Goal: Task Accomplishment & Management: Complete application form

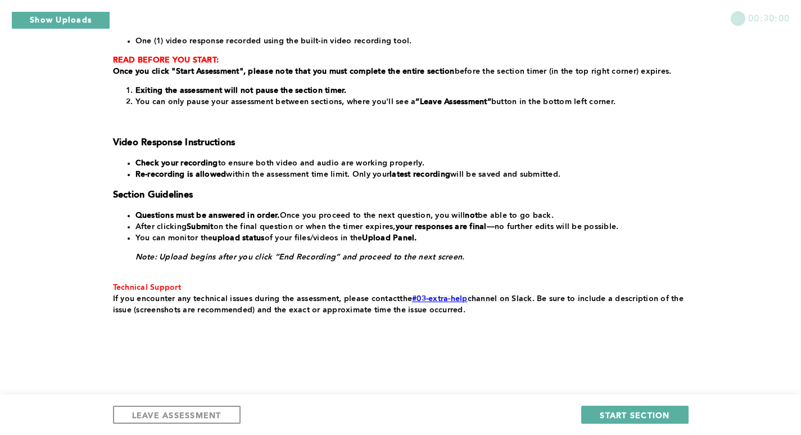
scroll to position [192, 0]
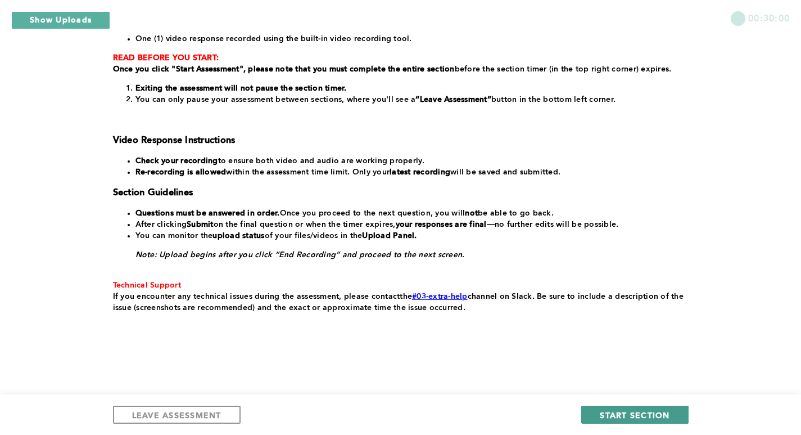
click at [615, 406] on button "START SECTION" at bounding box center [634, 414] width 107 height 18
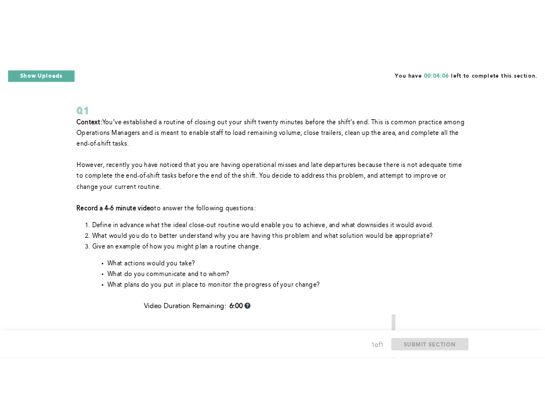
scroll to position [0, 0]
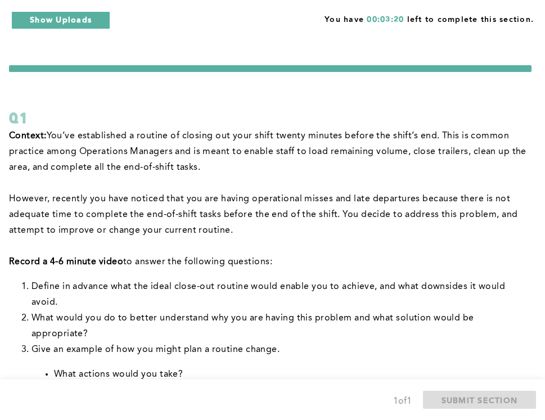
click at [307, 191] on p "However, recently you have noticed that you are having operational misses and l…" at bounding box center [270, 214] width 522 height 47
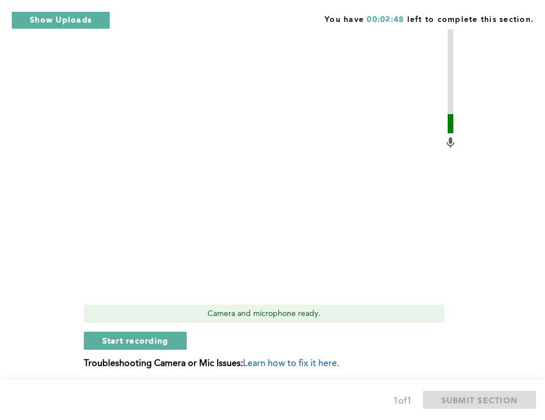
scroll to position [444, 0]
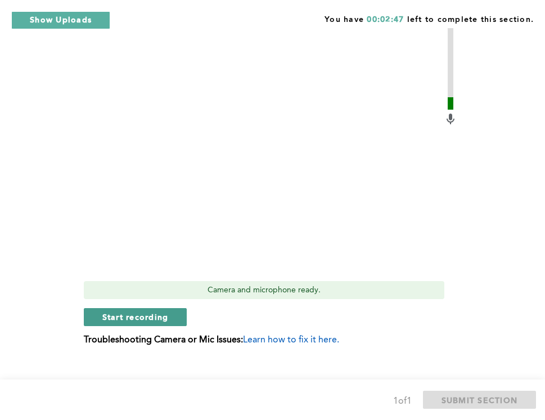
click at [115, 311] on span "Start recording" at bounding box center [135, 316] width 66 height 11
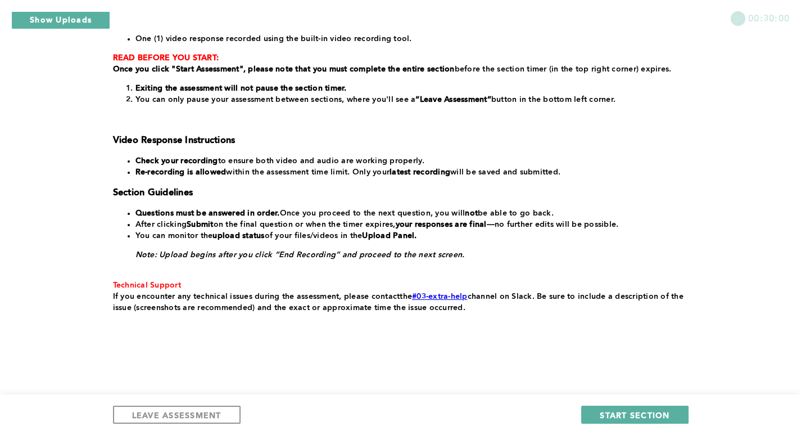
scroll to position [0, 0]
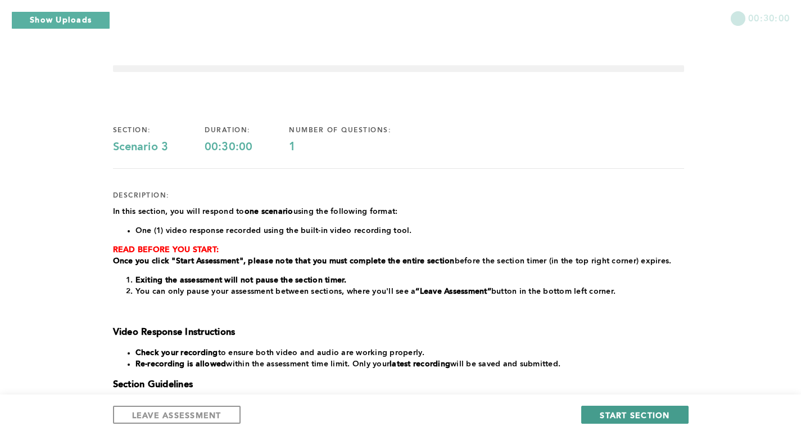
click at [614, 417] on span "START SECTION" at bounding box center [635, 414] width 70 height 11
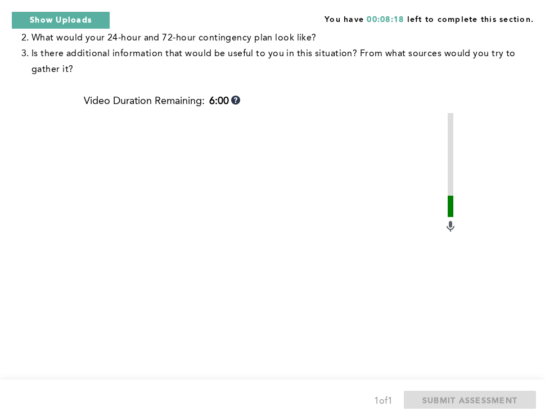
scroll to position [268, 0]
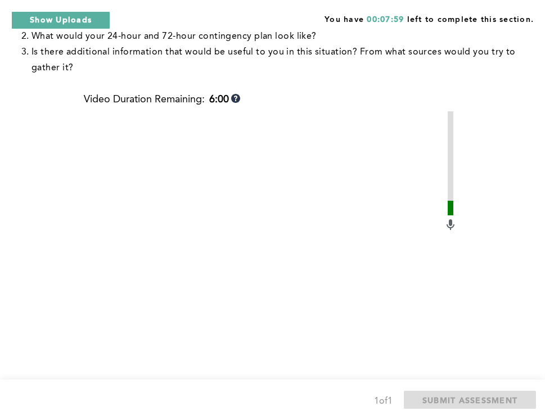
click at [45, 168] on div "Context : You are the Operations Manager at a large distribution center. Your w…" at bounding box center [270, 164] width 522 height 608
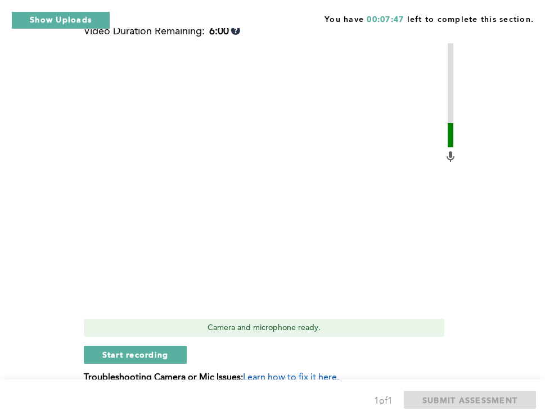
scroll to position [390, 0]
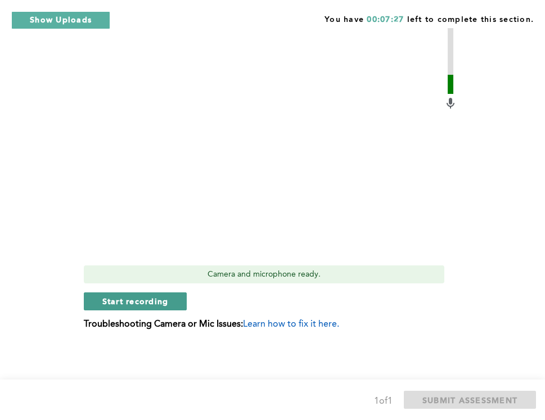
click at [160, 301] on span "Start recording" at bounding box center [135, 301] width 66 height 11
click at [121, 303] on span "Stop recording" at bounding box center [135, 301] width 66 height 11
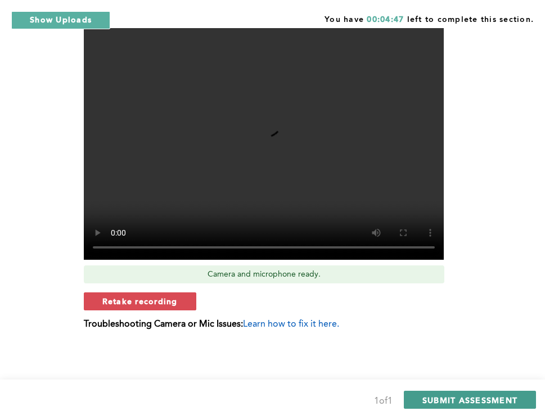
click at [425, 401] on span "SUBMIT ASSESSMENT" at bounding box center [469, 400] width 95 height 11
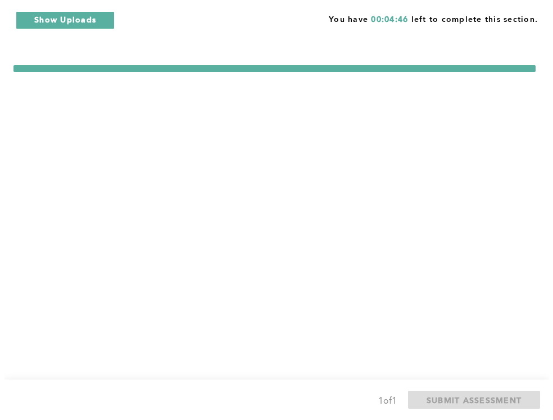
scroll to position [0, 0]
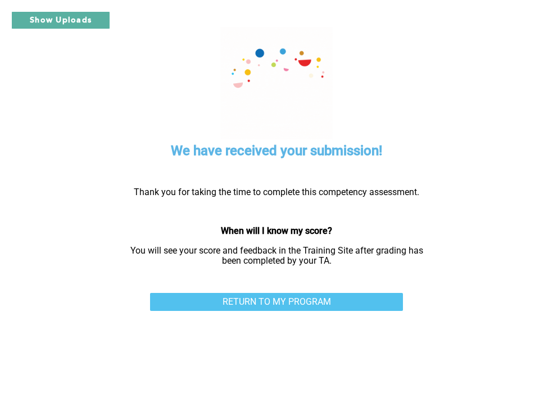
drag, startPoint x: 209, startPoint y: 293, endPoint x: 215, endPoint y: 302, distance: 10.5
click at [215, 302] on link "RETURN TO MY PROGRAM" at bounding box center [276, 302] width 253 height 18
